Goal: Find specific page/section: Find specific page/section

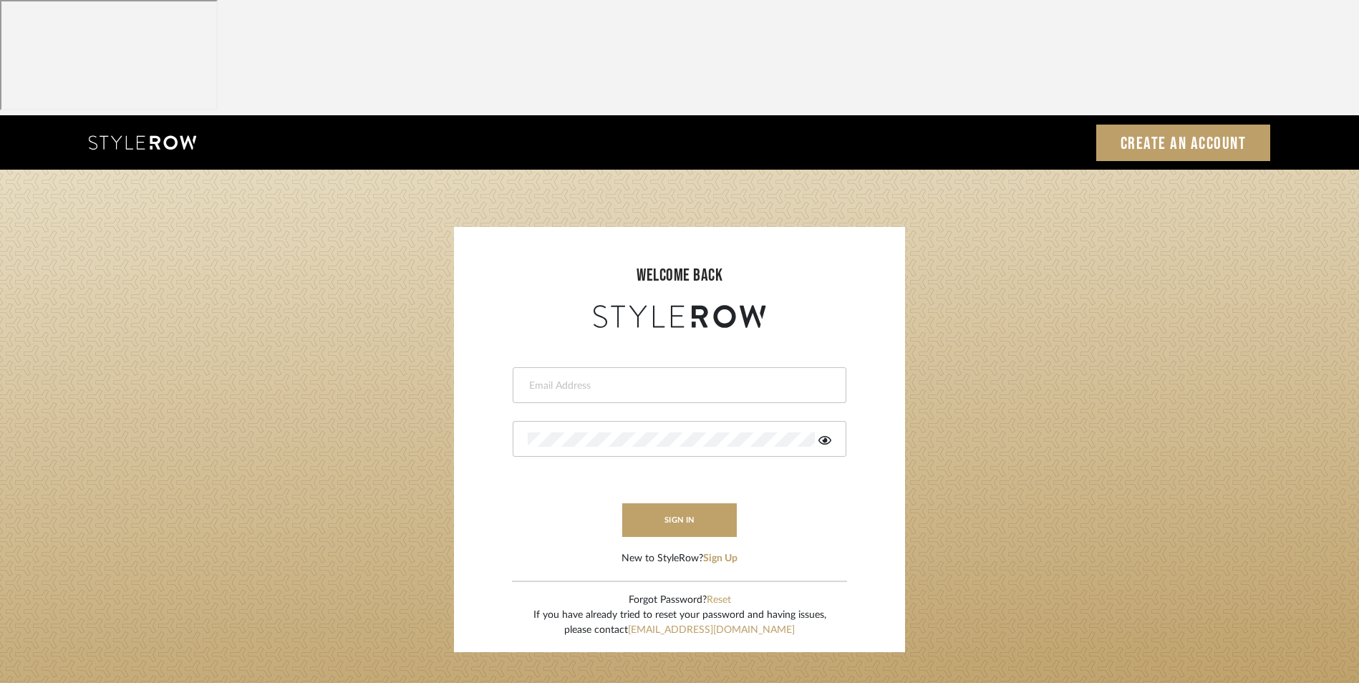
click at [602, 379] on input "email" at bounding box center [678, 386] width 300 height 14
type input "[EMAIL_ADDRESS][DOMAIN_NAME]"
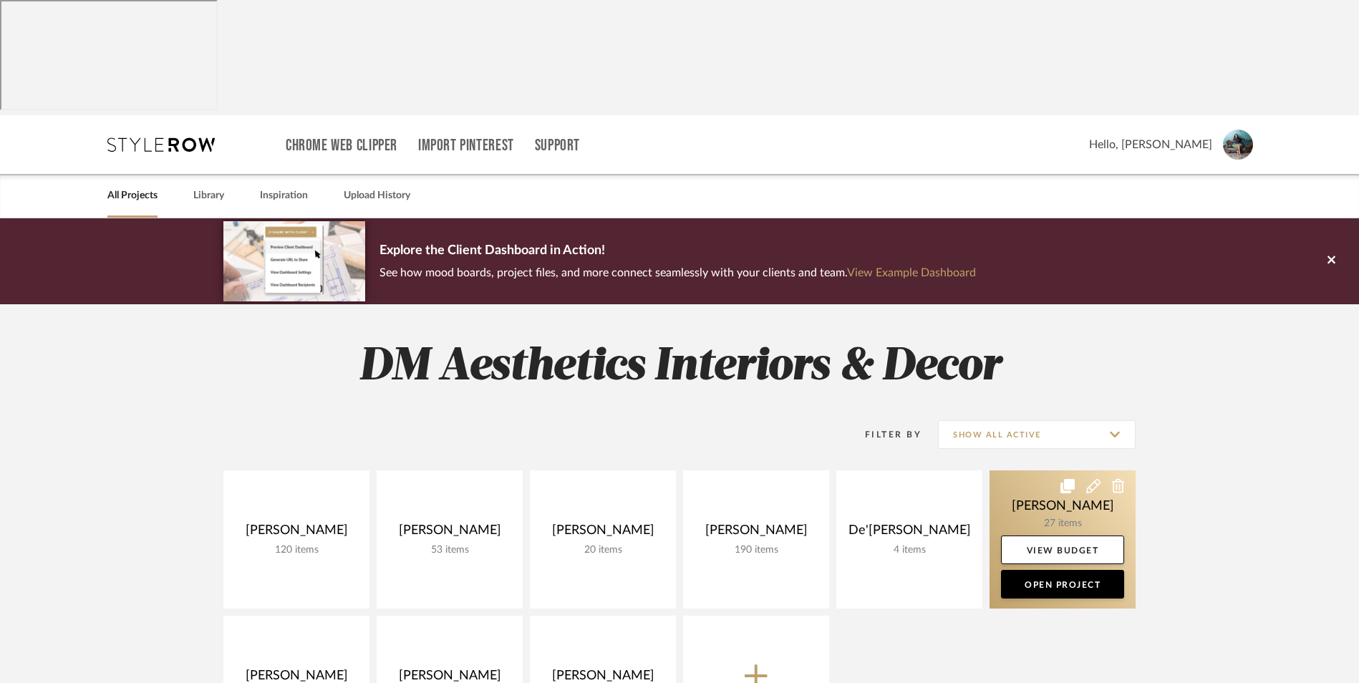
click at [1077, 470] on link at bounding box center [1063, 539] width 146 height 138
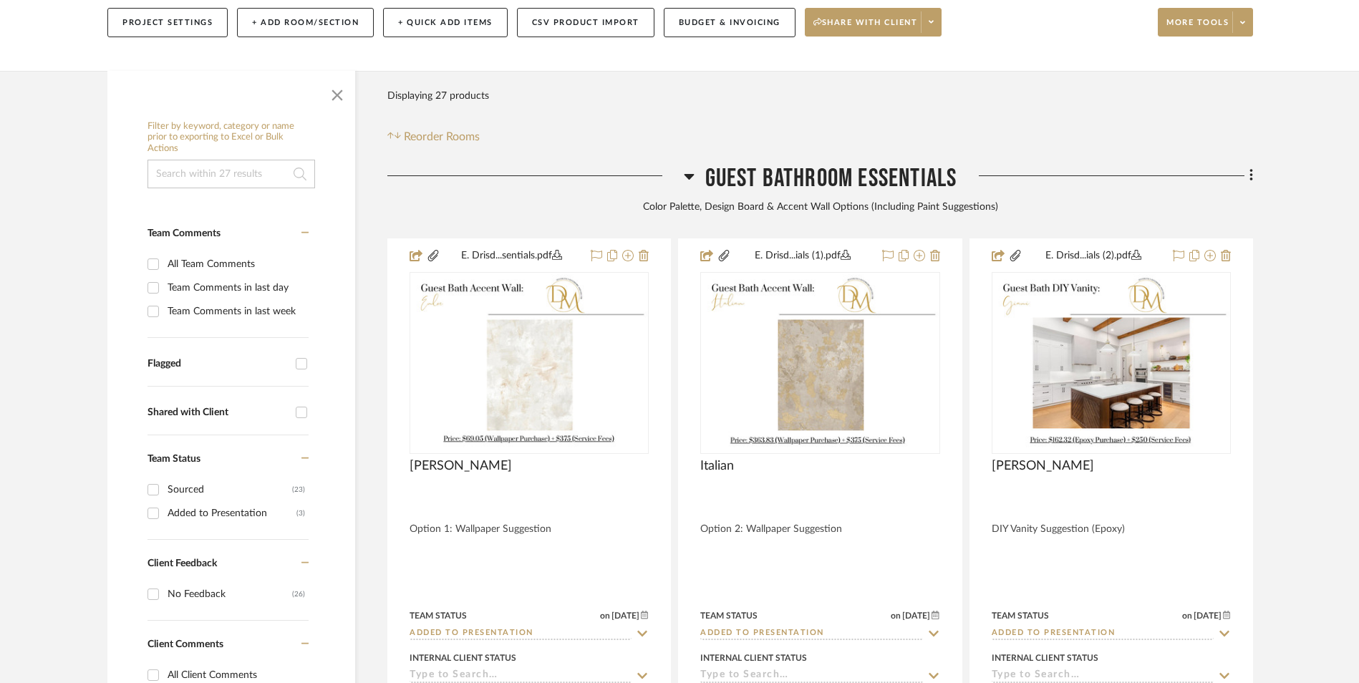
scroll to position [430, 0]
